Goal: Task Accomplishment & Management: Manage account settings

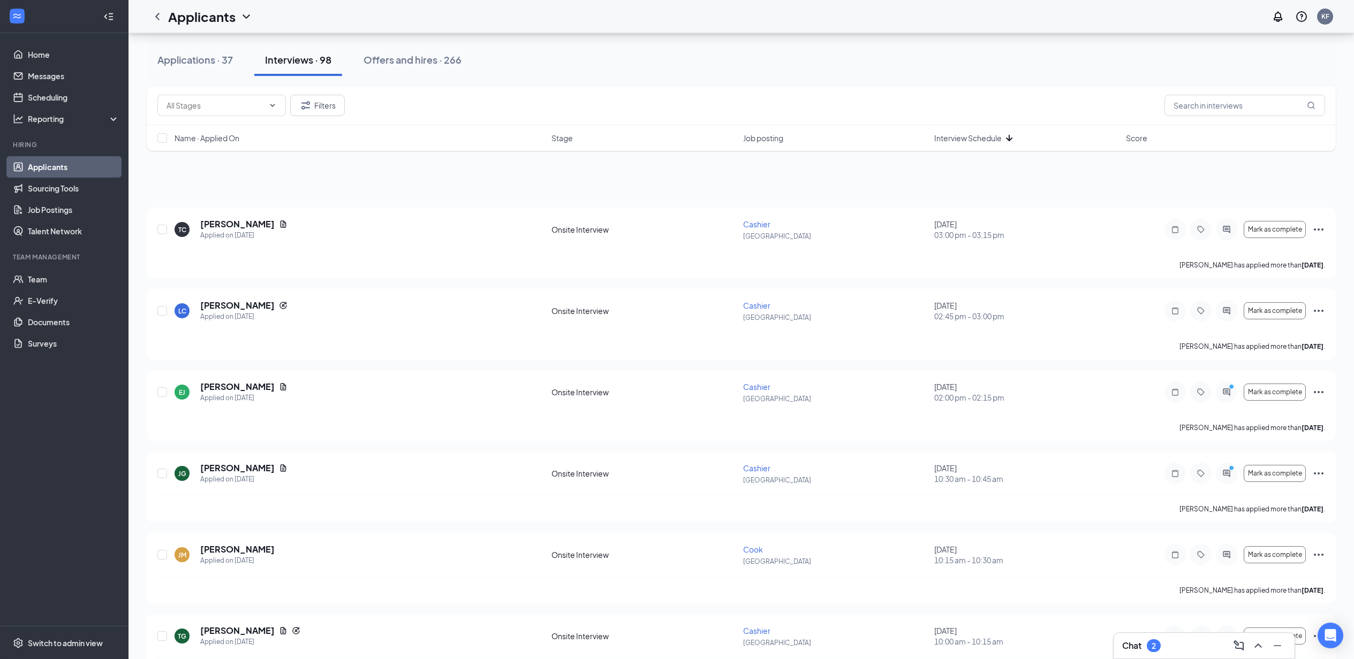
click at [1169, 652] on div "Chat 2" at bounding box center [1204, 645] width 164 height 17
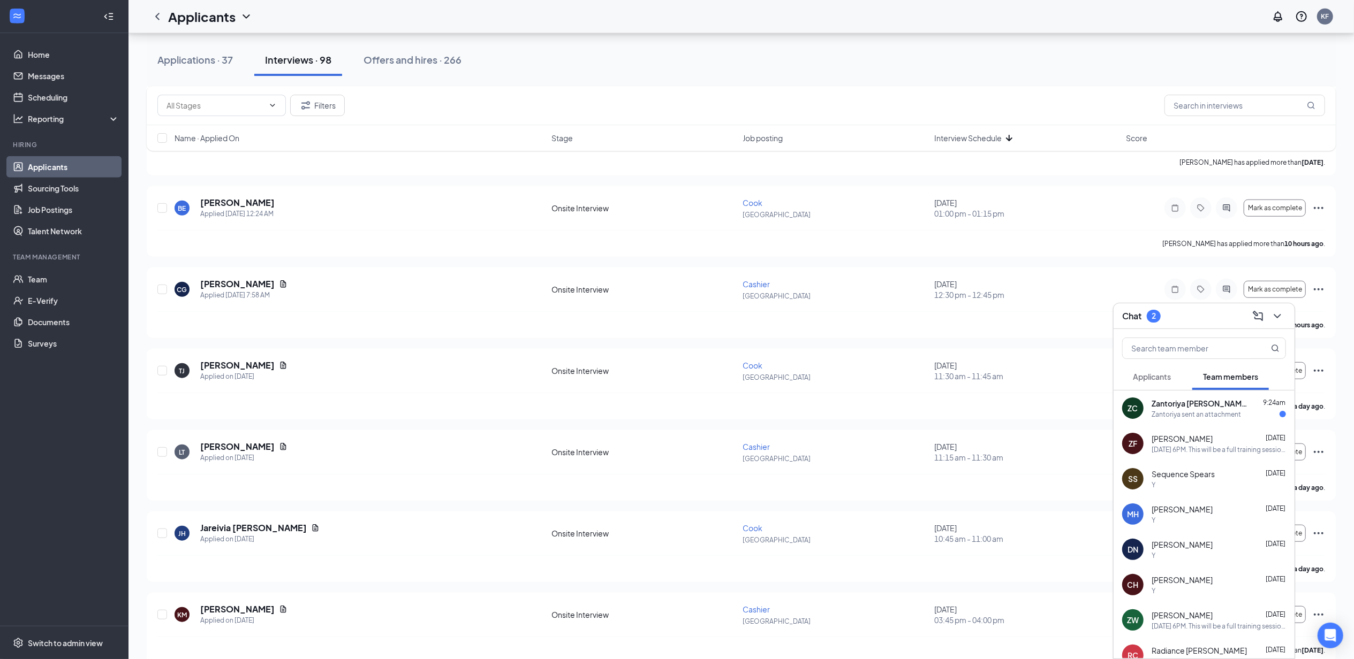
click at [1216, 401] on span "Zantoriya [PERSON_NAME]" at bounding box center [1199, 403] width 96 height 11
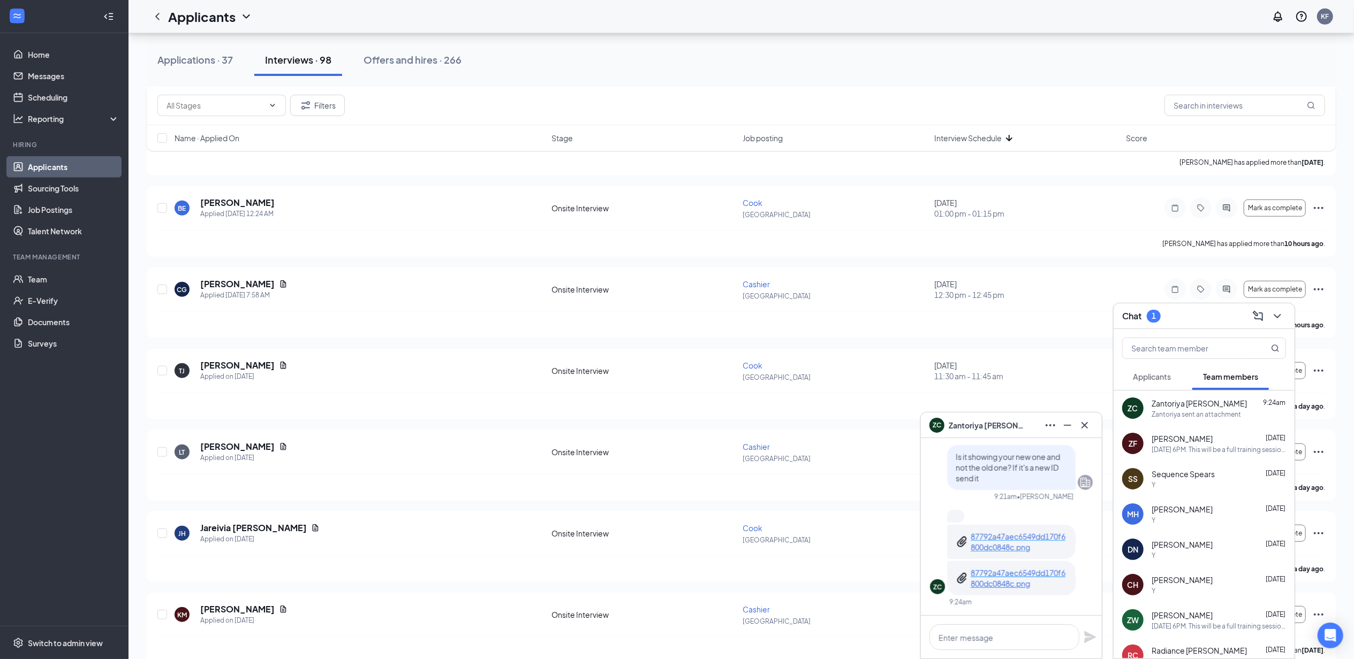
click at [1001, 542] on p "87792a47aec6549dd170f6800dc0848c.png" at bounding box center [1018, 541] width 96 height 21
click at [1029, 584] on p "87792a47aec6549dd170f6800dc0848c.png" at bounding box center [1018, 578] width 96 height 21
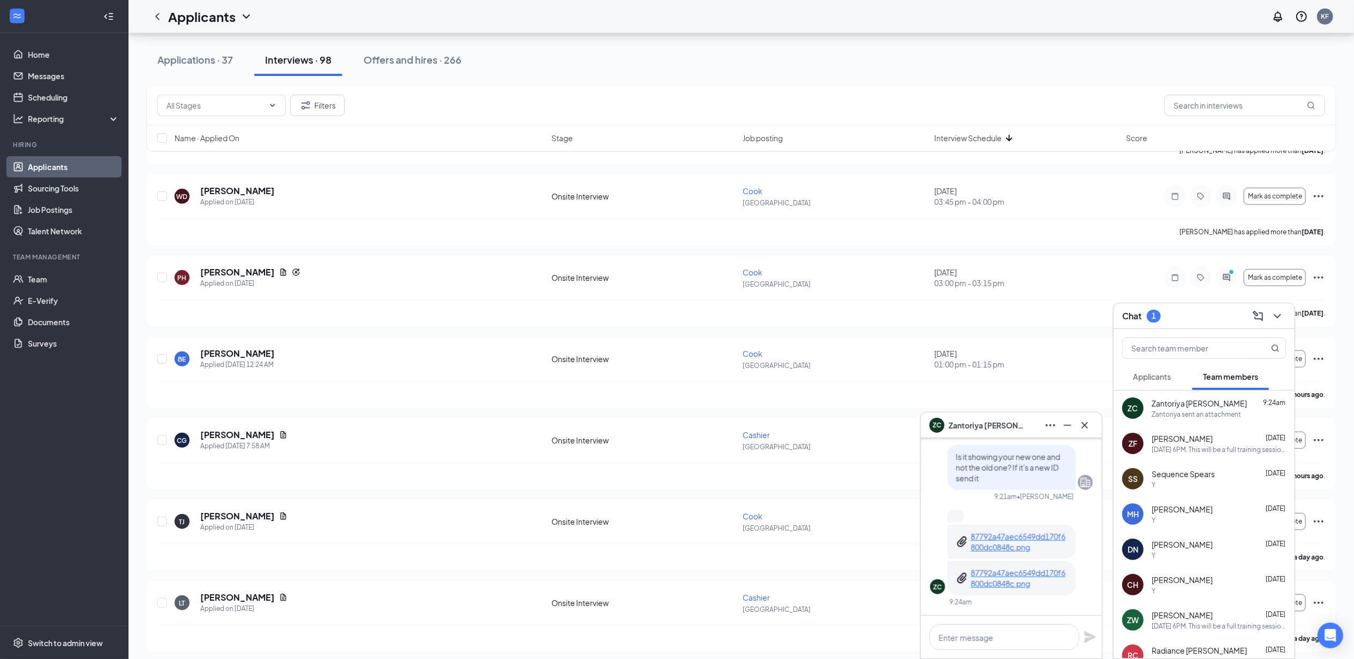
scroll to position [539, 0]
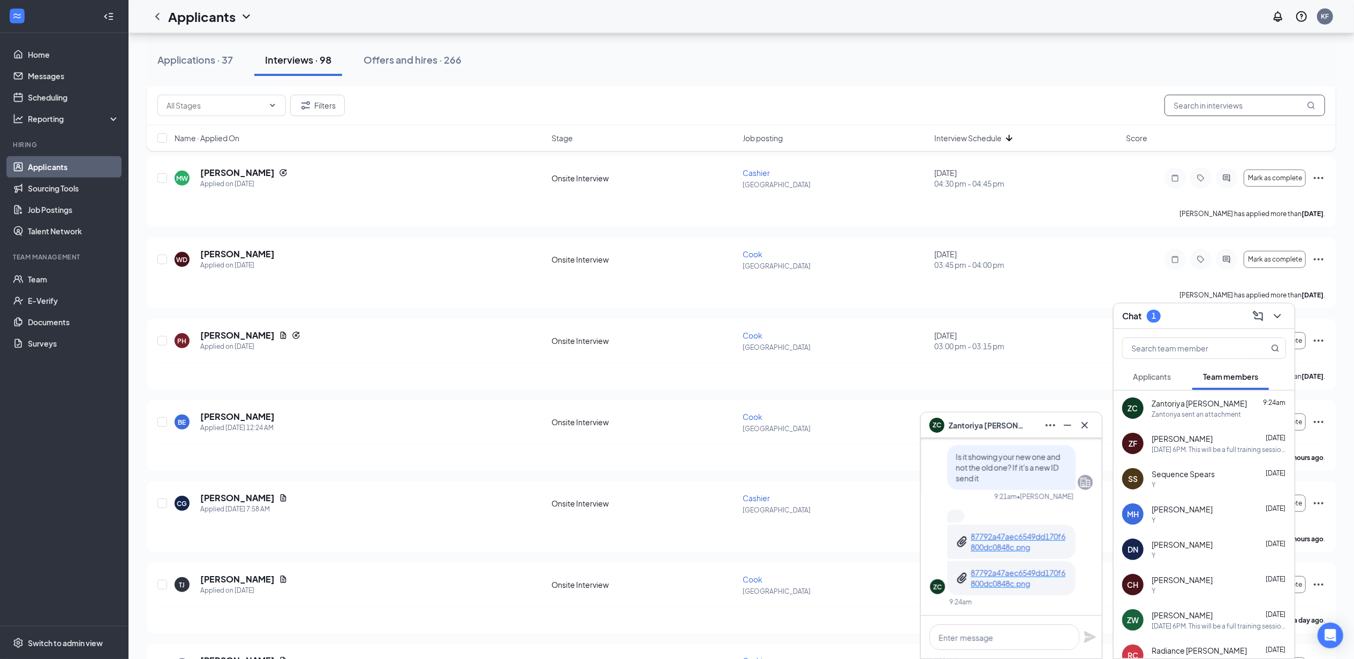
click at [1252, 105] on input "text" at bounding box center [1244, 105] width 161 height 21
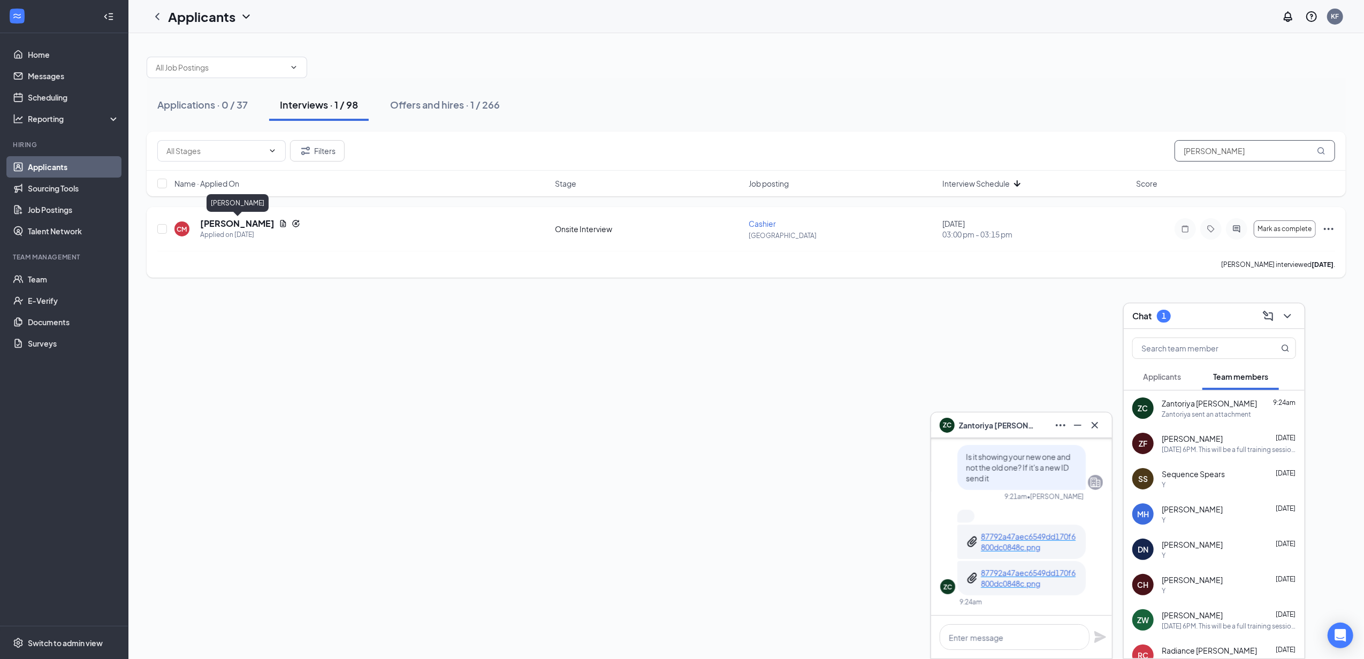
type input "[PERSON_NAME]"
click at [242, 225] on h5 "[PERSON_NAME]" at bounding box center [237, 224] width 74 height 12
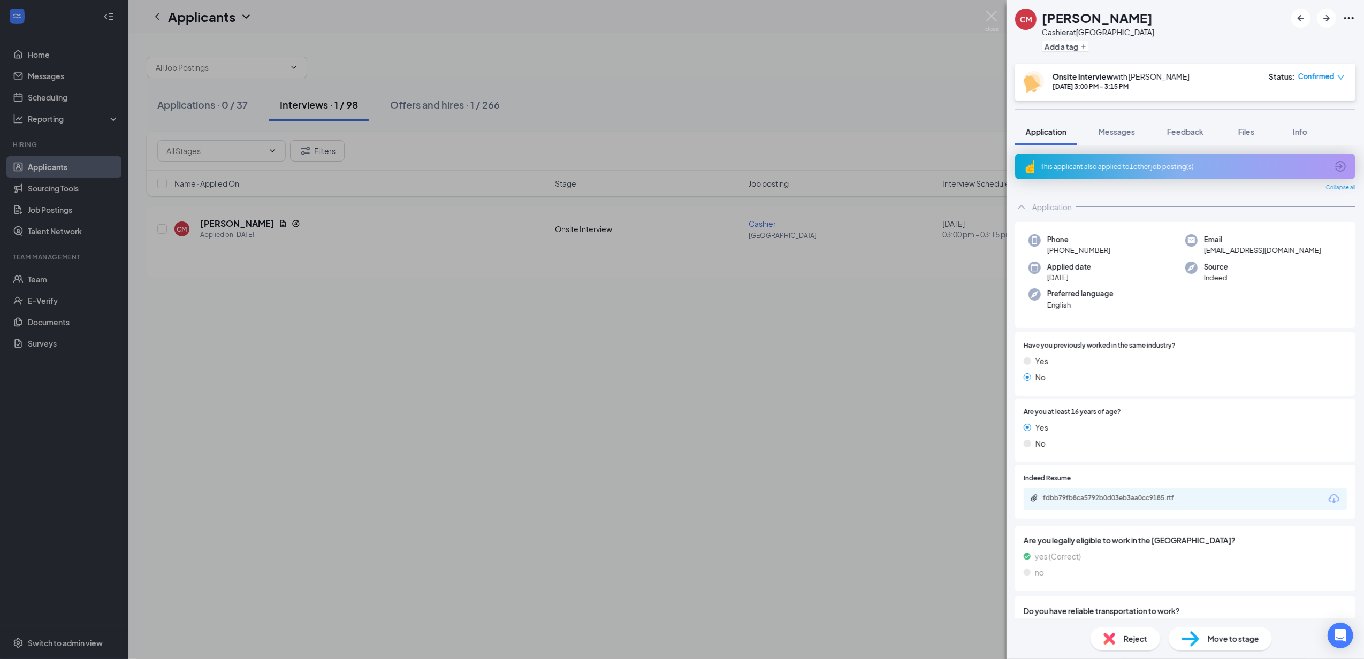
drag, startPoint x: 814, startPoint y: 375, endPoint x: 820, endPoint y: 358, distance: 17.8
click at [814, 375] on div "[PERSON_NAME] at [GEOGRAPHIC_DATA] Add a tag Onsite Interview with [PERSON_NAME…" at bounding box center [682, 329] width 1364 height 659
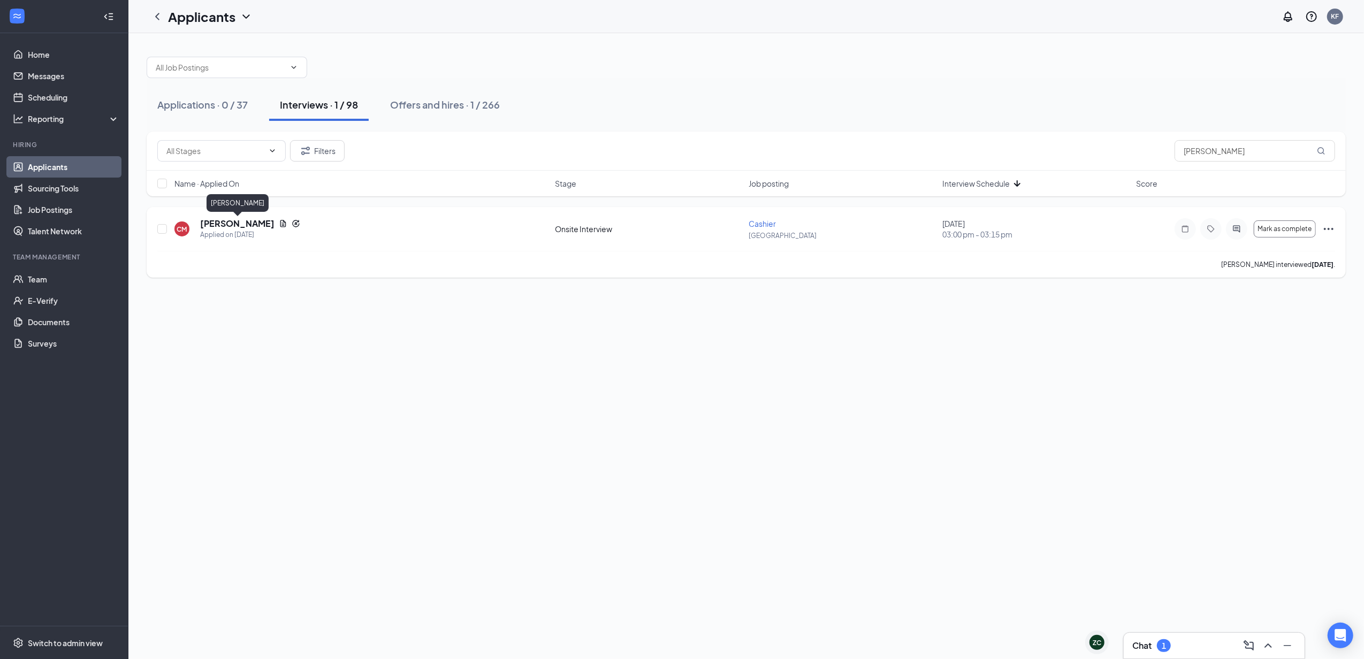
click at [217, 219] on h5 "[PERSON_NAME]" at bounding box center [237, 224] width 74 height 12
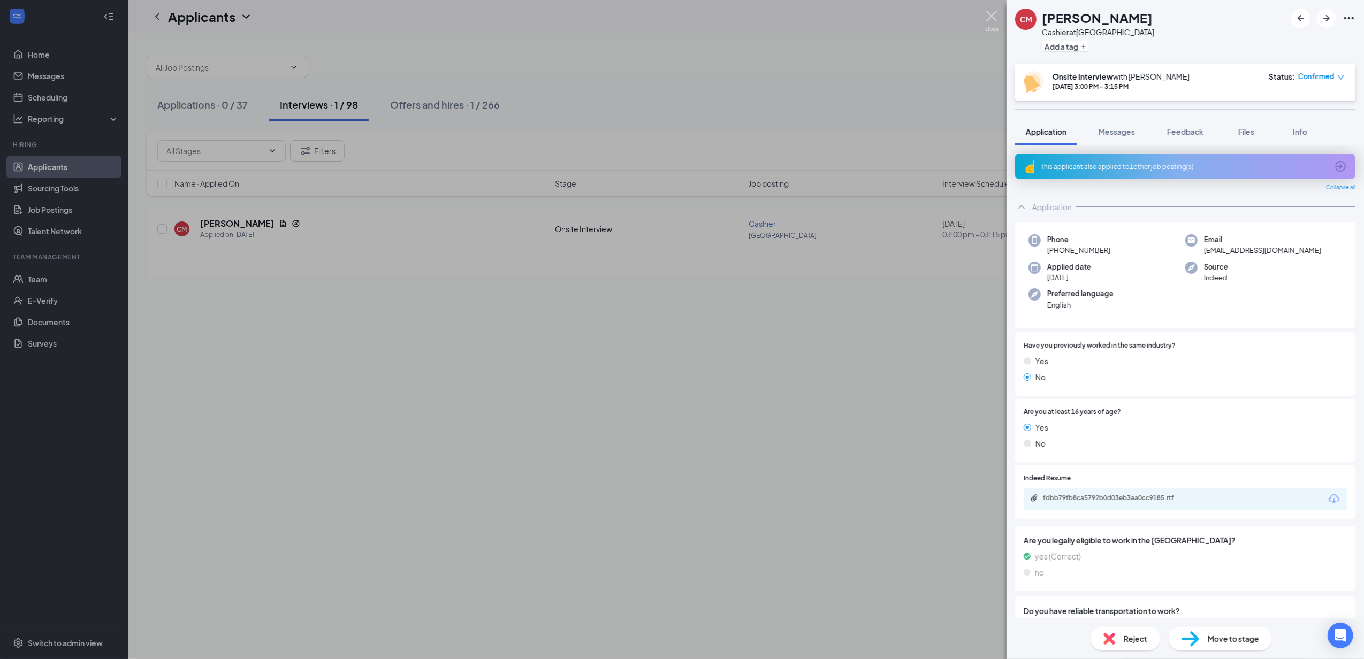
click at [987, 25] on img at bounding box center [991, 21] width 13 height 21
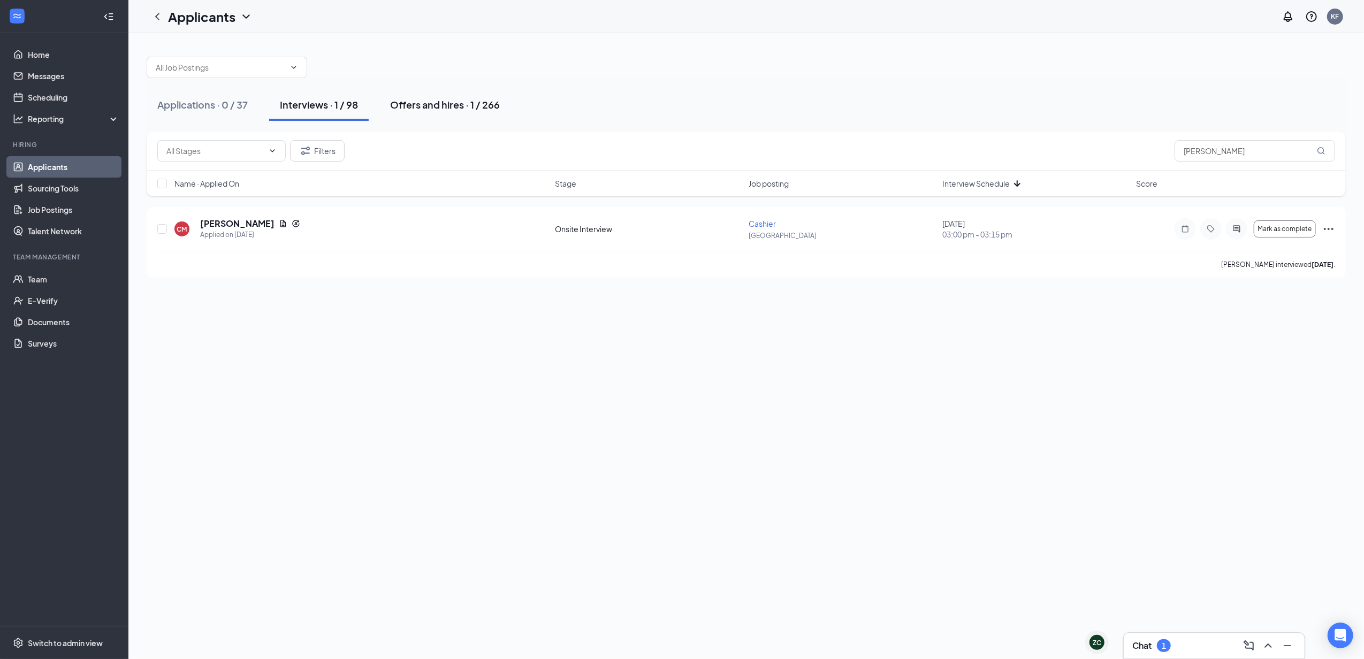
click at [478, 110] on div "Offers and hires · 1 / 266" at bounding box center [445, 104] width 110 height 13
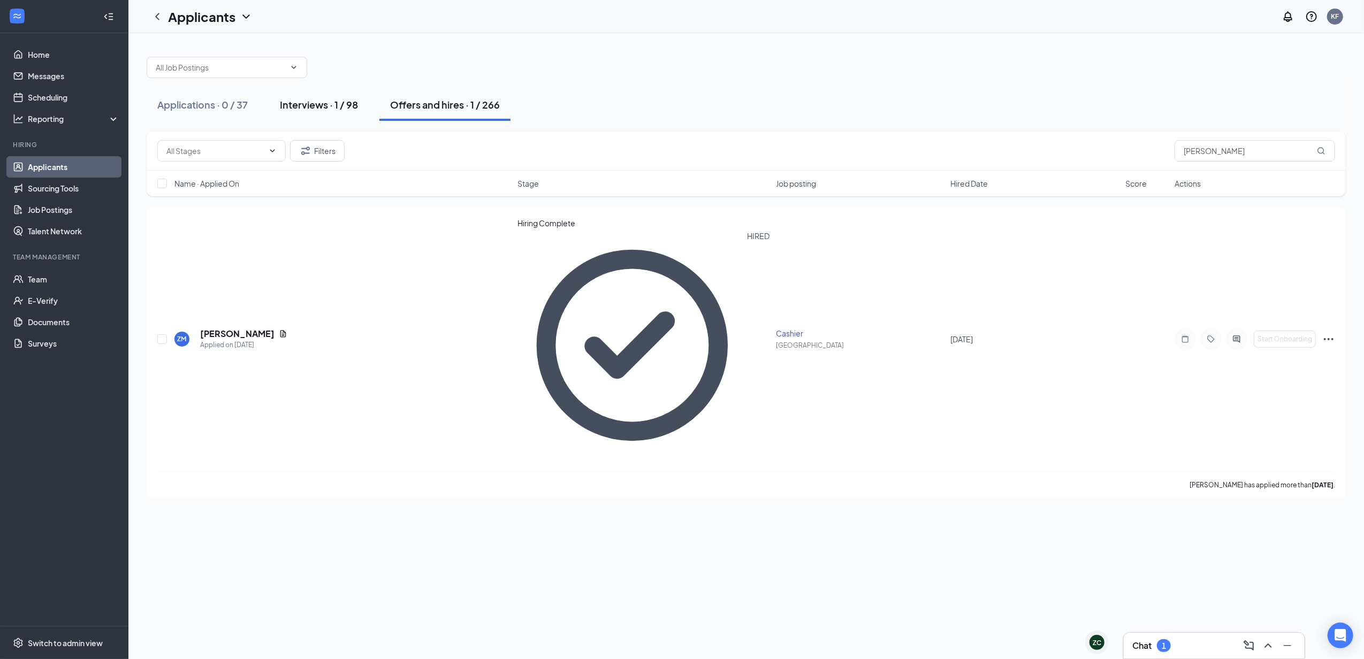
click at [302, 105] on div "Interviews · 1 / 98" at bounding box center [319, 104] width 78 height 13
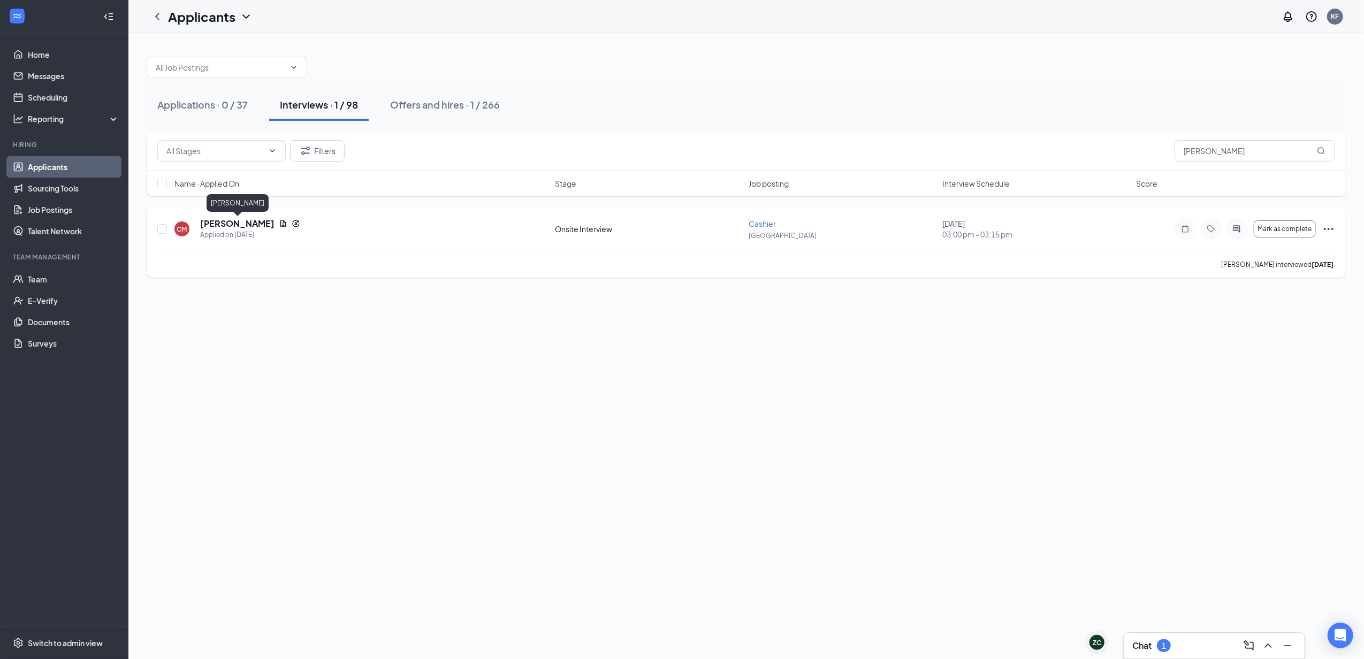
click at [260, 224] on h5 "[PERSON_NAME]" at bounding box center [237, 224] width 74 height 12
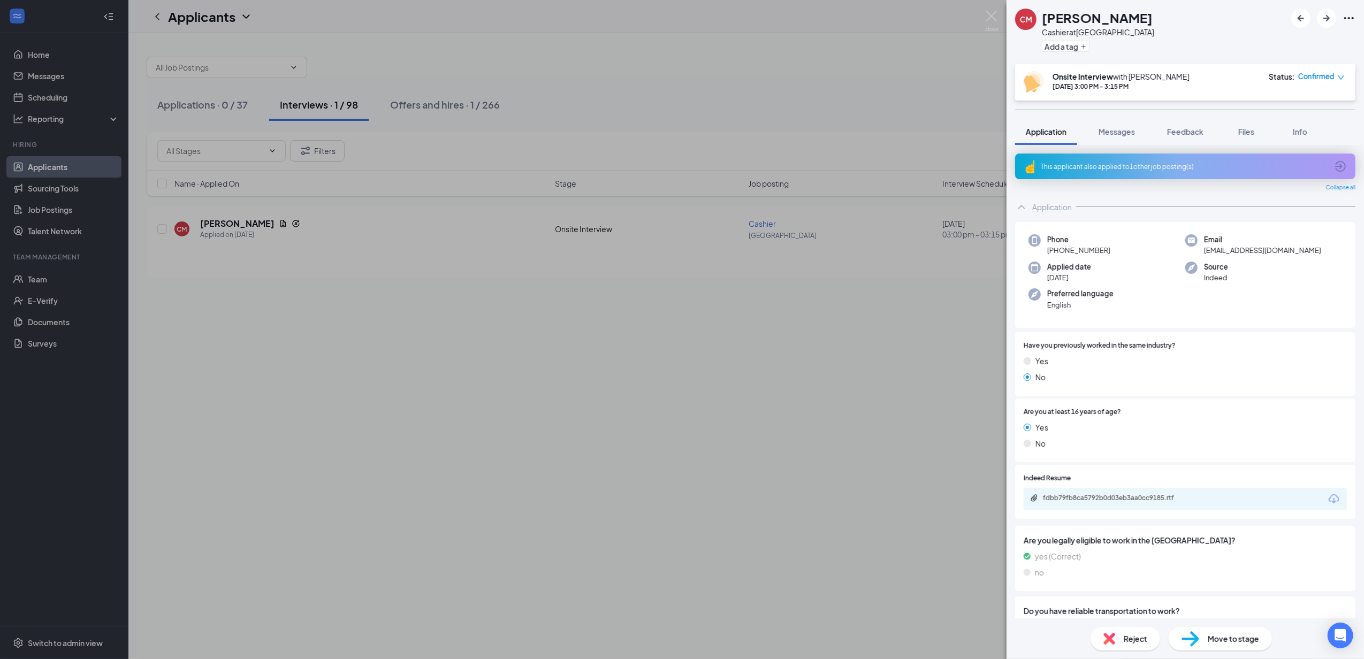
click at [896, 361] on div "[PERSON_NAME] at [GEOGRAPHIC_DATA] Add a tag Onsite Interview with [PERSON_NAME…" at bounding box center [682, 329] width 1364 height 659
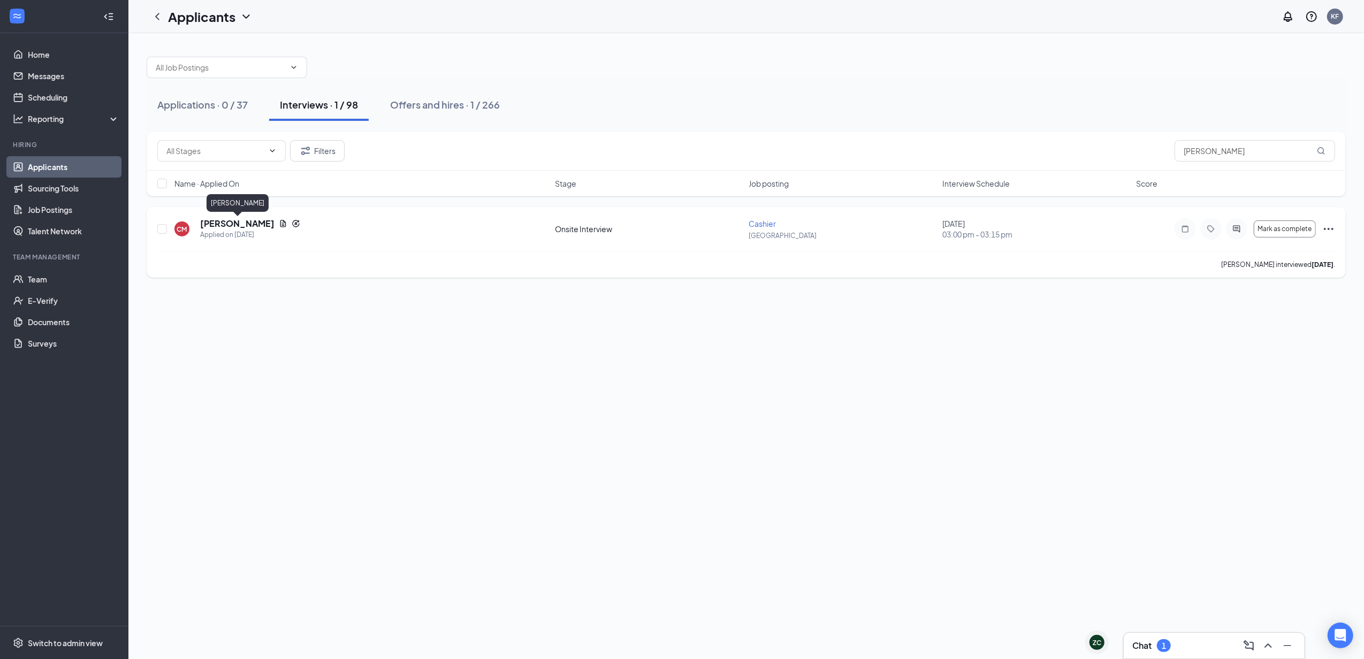
click at [251, 223] on h5 "[PERSON_NAME]" at bounding box center [237, 224] width 74 height 12
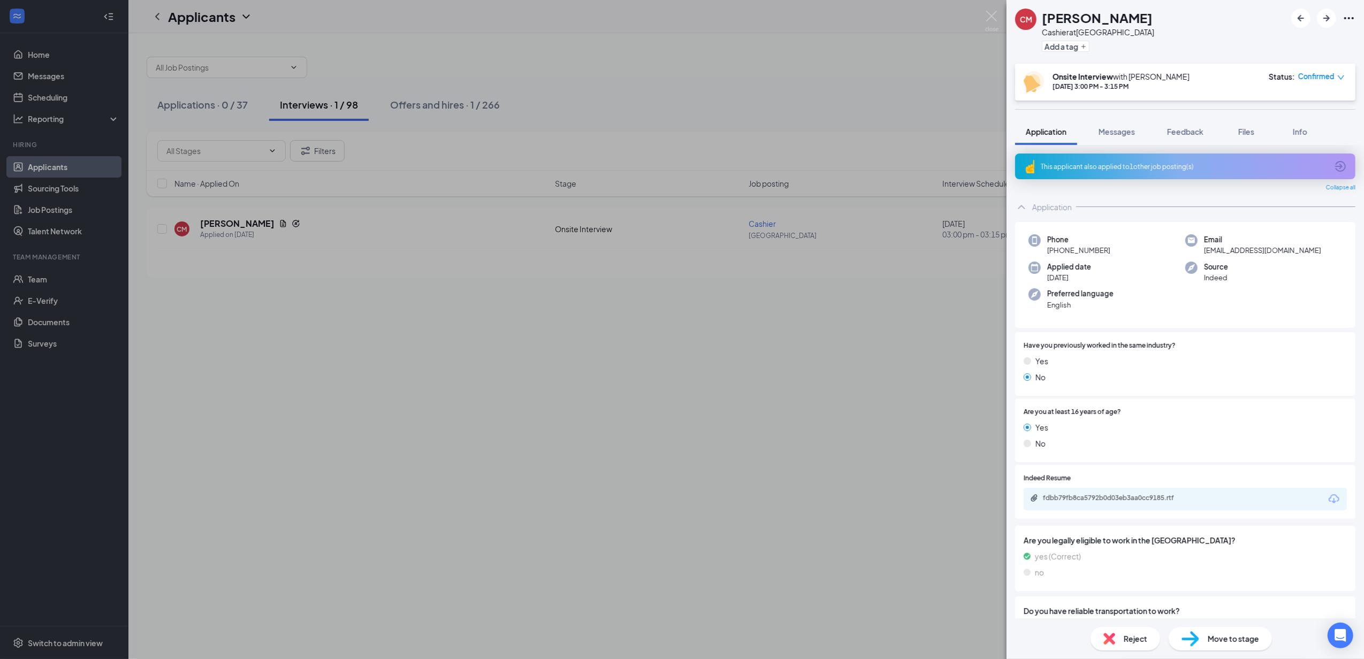
click at [861, 320] on div "[PERSON_NAME] at [GEOGRAPHIC_DATA] Add a tag Onsite Interview with [PERSON_NAME…" at bounding box center [682, 329] width 1364 height 659
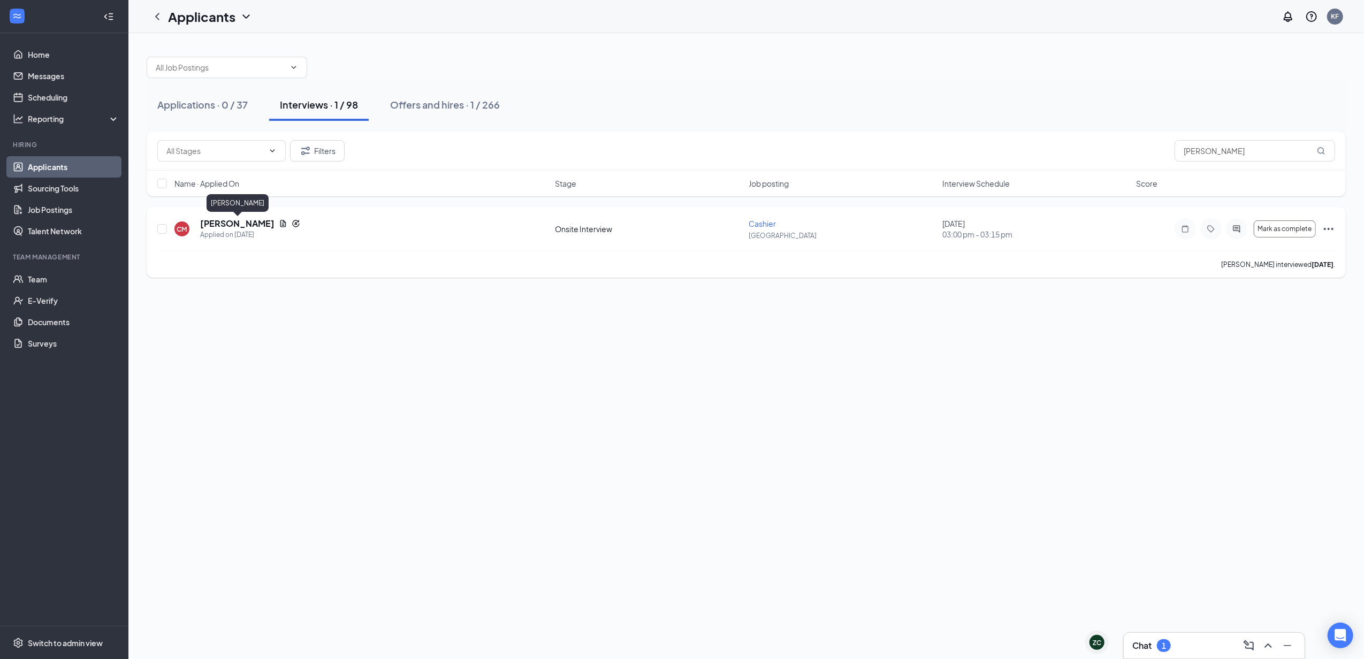
click at [255, 225] on h5 "[PERSON_NAME]" at bounding box center [237, 224] width 74 height 12
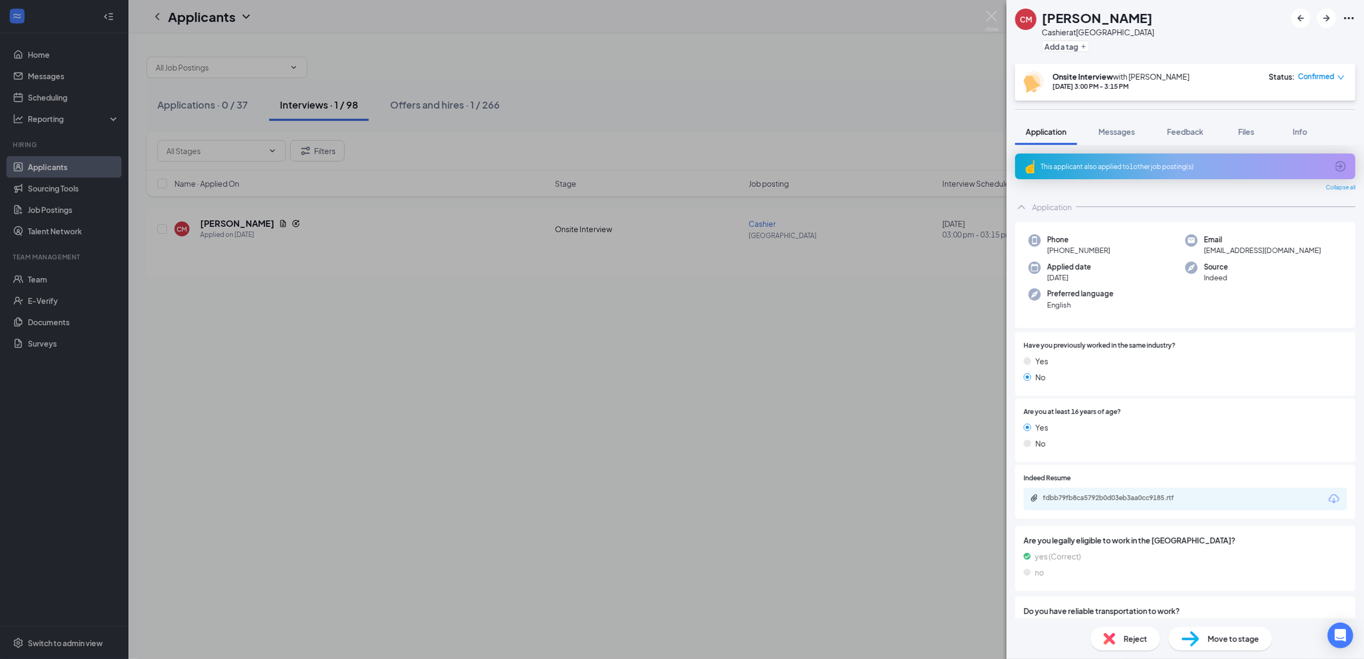
click at [998, 24] on img at bounding box center [991, 21] width 13 height 21
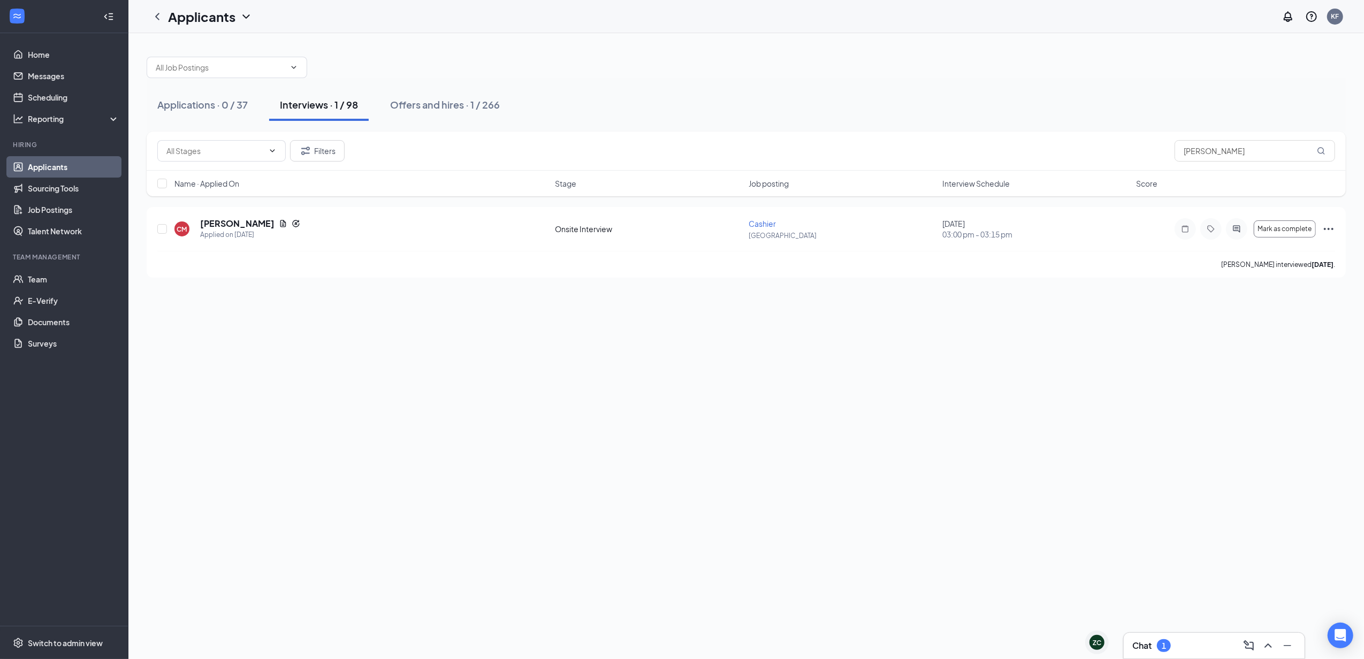
click at [1131, 634] on div "Chat 1" at bounding box center [1214, 646] width 181 height 26
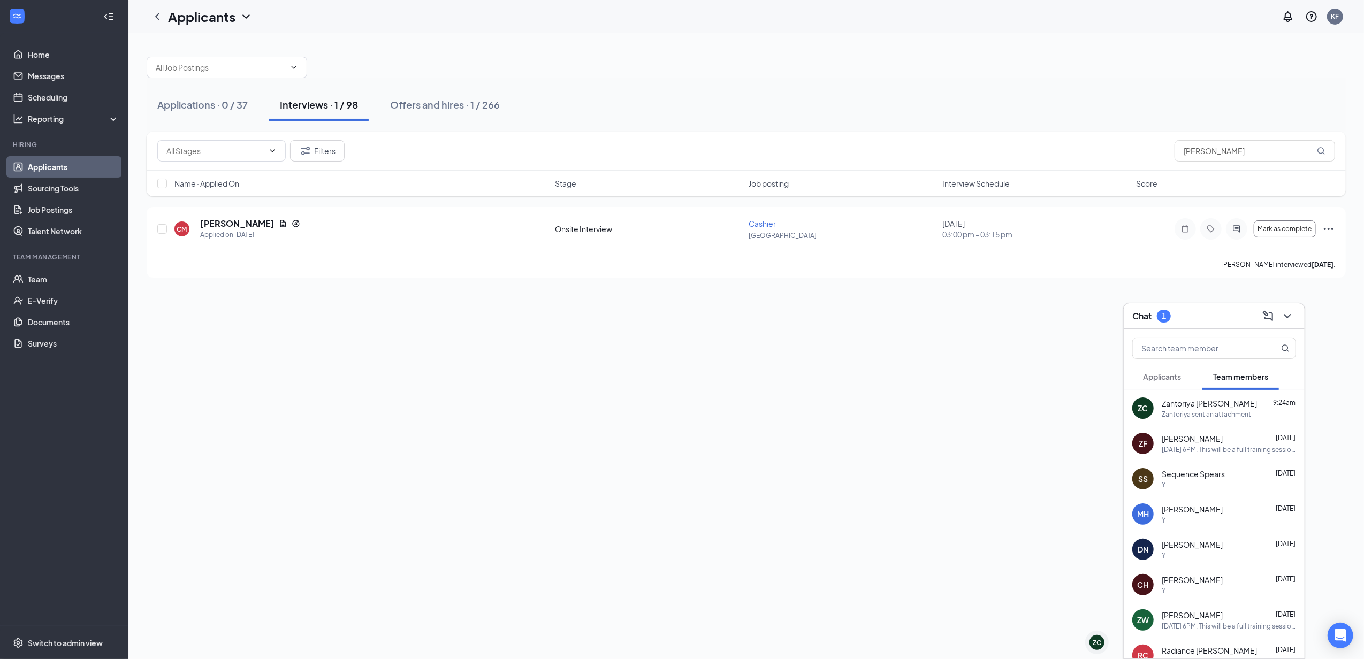
click at [1172, 373] on span "Applicants" at bounding box center [1162, 377] width 38 height 10
